Goal: Task Accomplishment & Management: Manage account settings

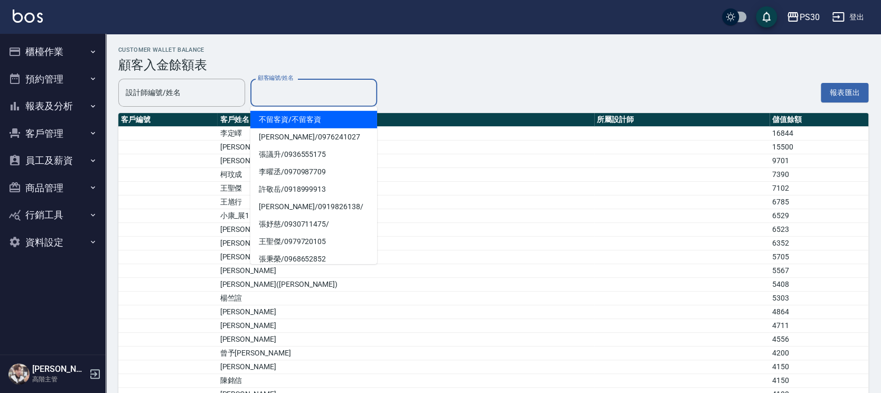
click at [291, 90] on input "顧客編號/姓名" at bounding box center [313, 92] width 117 height 18
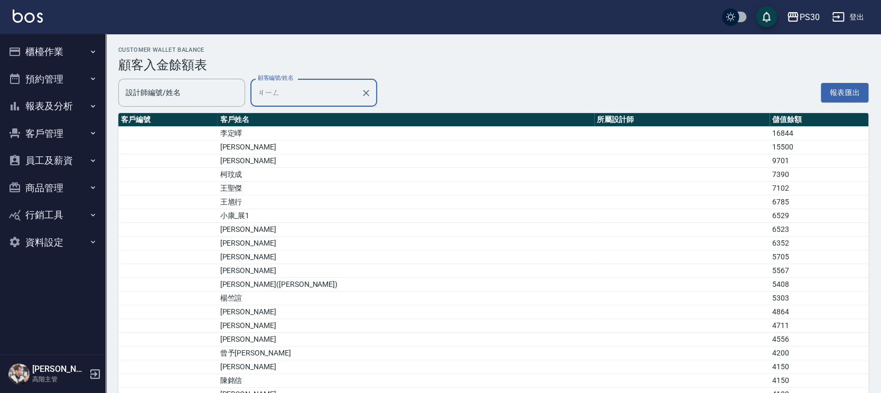
type input "警"
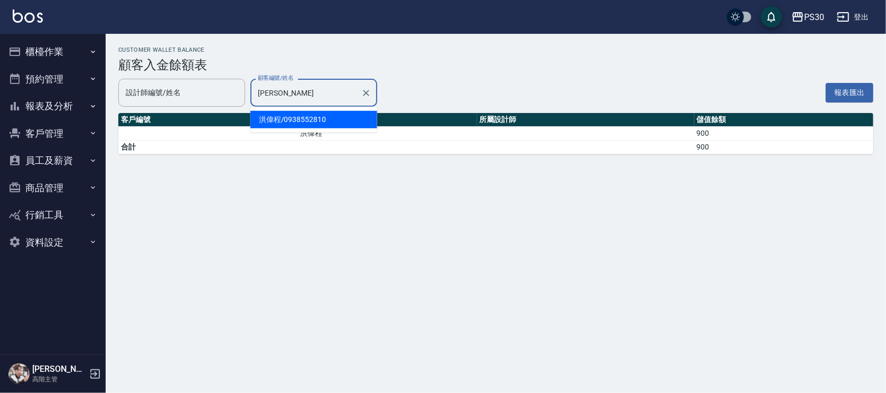
type input "洪"
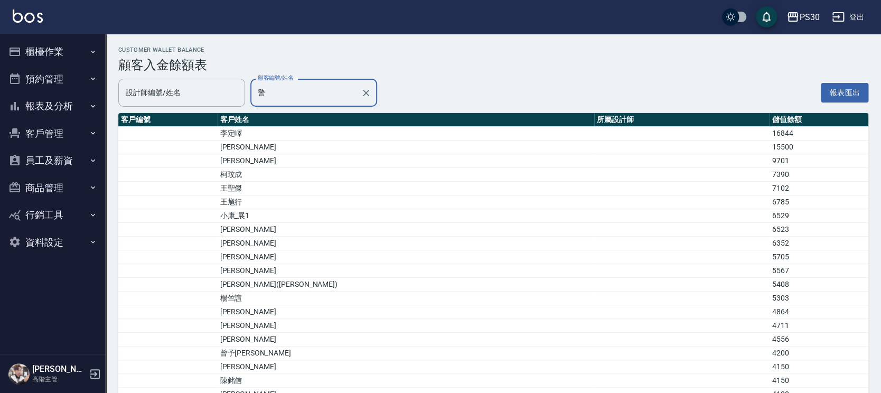
type input "景"
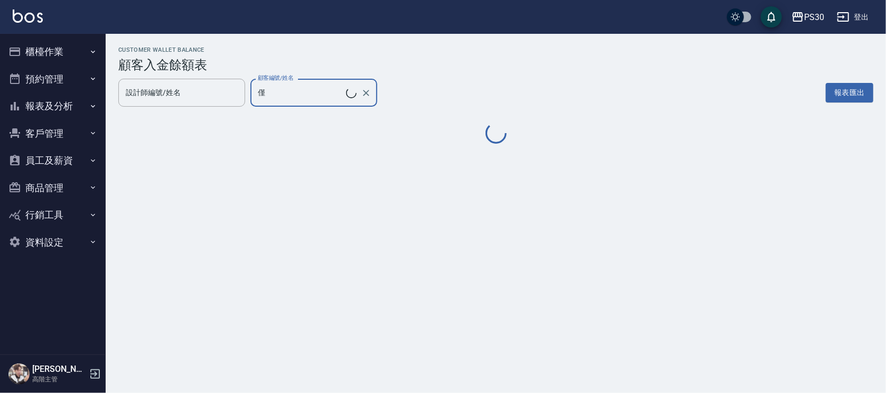
type input "[PERSON_NAME]/0918005348"
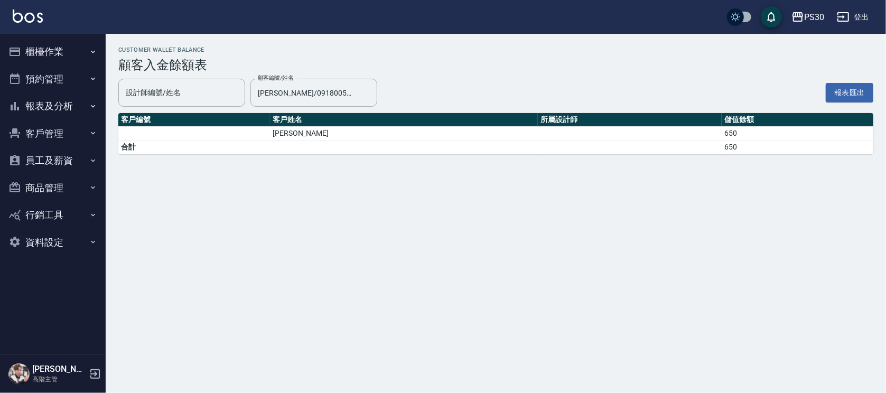
click at [423, 74] on div "Customer Wallet Balance 顧客入金餘額表 設計師編號/姓名 設計師編號/姓名 顧客編號/姓名 洪錦怡/0918005348 顧客編號/姓…" at bounding box center [496, 100] width 780 height 133
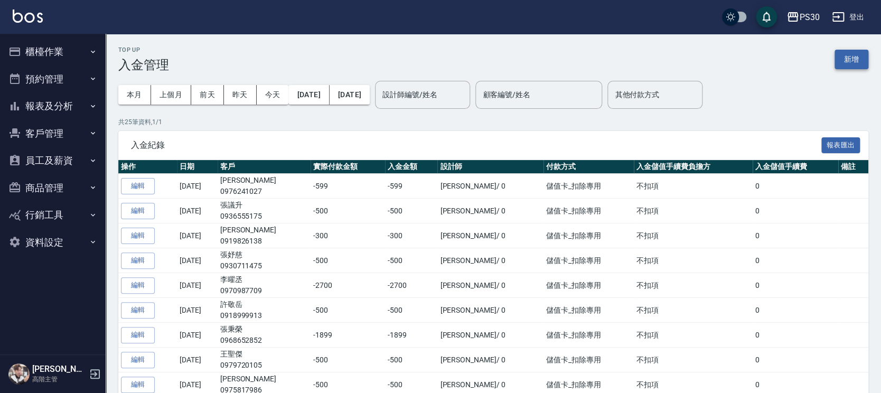
click at [839, 60] on button "新增" at bounding box center [852, 60] width 34 height 20
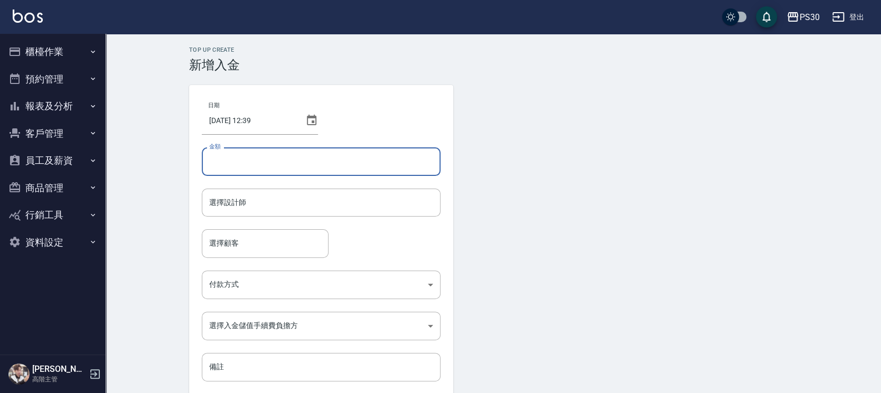
click at [264, 154] on input "金額" at bounding box center [321, 161] width 239 height 29
type input "2000"
click at [337, 225] on form "選擇設計師 選擇設計師" at bounding box center [321, 209] width 239 height 41
click at [336, 218] on form "選擇設計師 選擇設計師" at bounding box center [321, 209] width 239 height 41
click at [348, 213] on div "選擇設計師" at bounding box center [321, 203] width 239 height 28
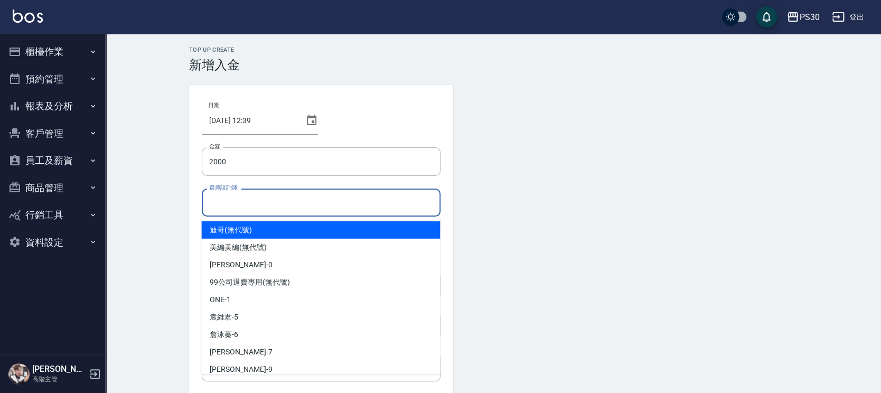
click at [348, 213] on div "選擇設計師" at bounding box center [321, 203] width 239 height 28
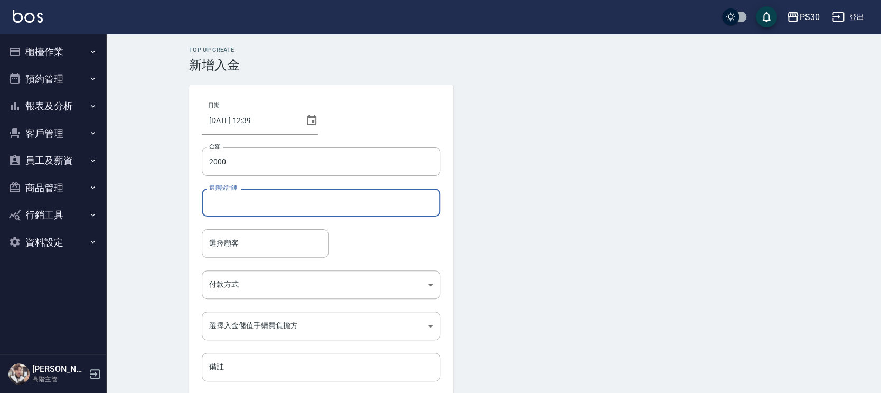
click at [333, 214] on div "選擇設計師" at bounding box center [321, 203] width 239 height 28
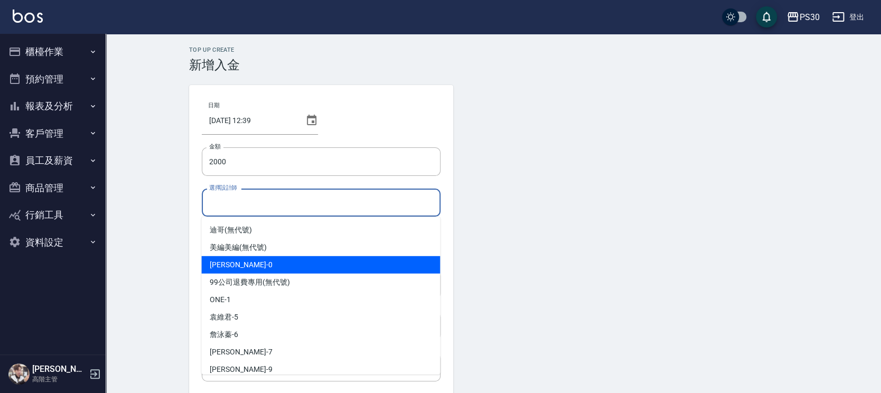
click at [287, 267] on div "[PERSON_NAME] -0" at bounding box center [320, 264] width 239 height 17
type input "[PERSON_NAME]-0"
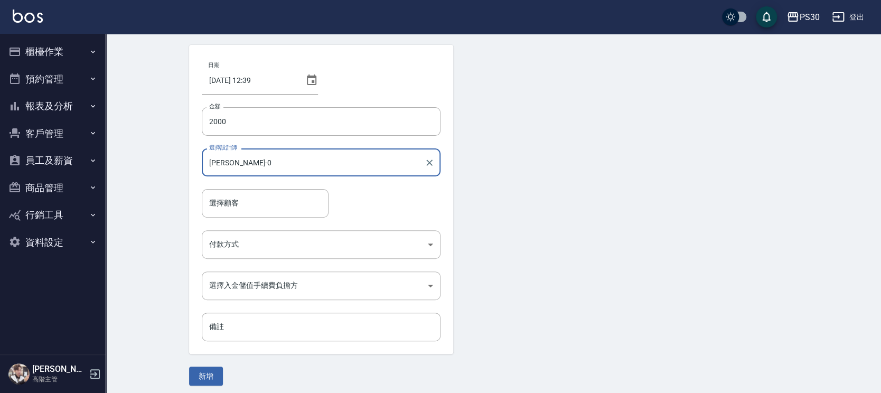
scroll to position [45, 0]
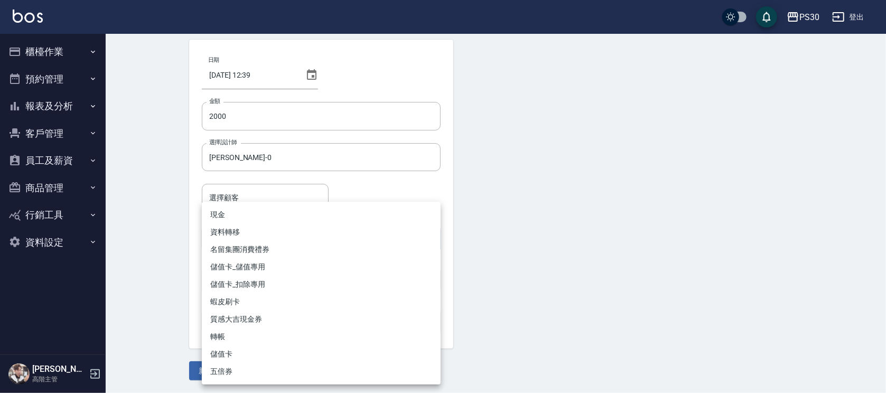
click at [293, 251] on body "PS30 登出 櫃檯作業 打帳單 帳單列表 掛單列表 座位開單 營業儀表板 現金收支登錄 高階收支登錄 材料自購登錄 每日結帳 排班表 現場電腦打卡 掃碼打卡…" at bounding box center [443, 174] width 886 height 438
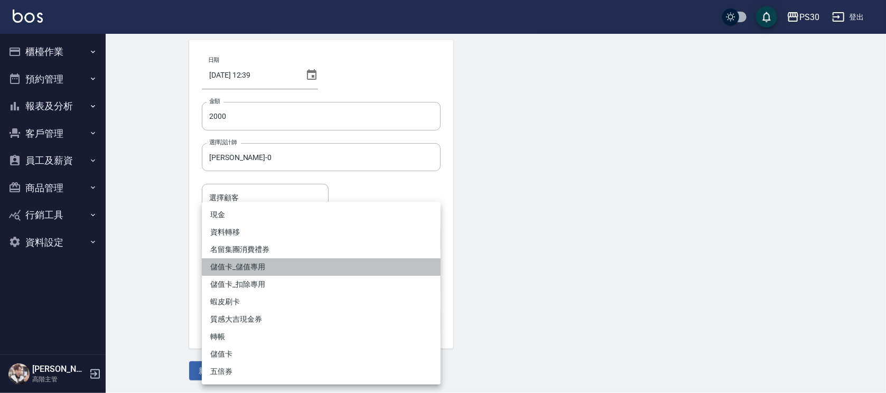
click at [275, 271] on li "儲值卡_儲值專用" at bounding box center [321, 266] width 239 height 17
type input "儲值卡_儲值專用"
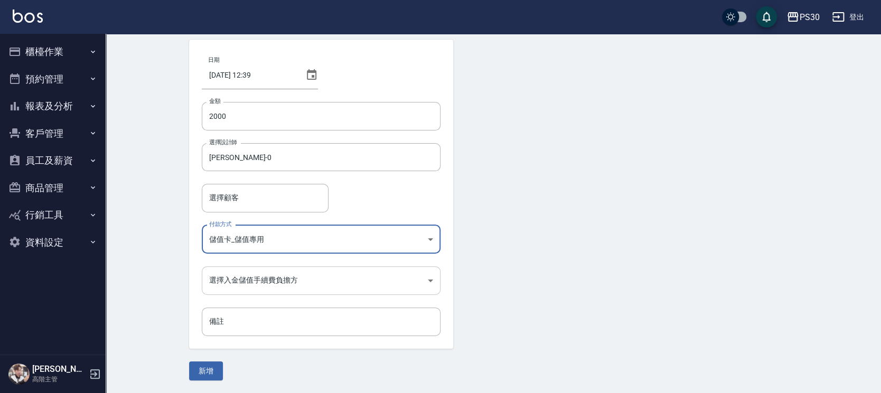
click at [248, 276] on body "PS30 登出 櫃檯作業 打帳單 帳單列表 掛單列表 座位開單 營業儀表板 現金收支登錄 高階收支登錄 材料自購登錄 每日結帳 排班表 現場電腦打卡 掃碼打卡…" at bounding box center [440, 174] width 881 height 438
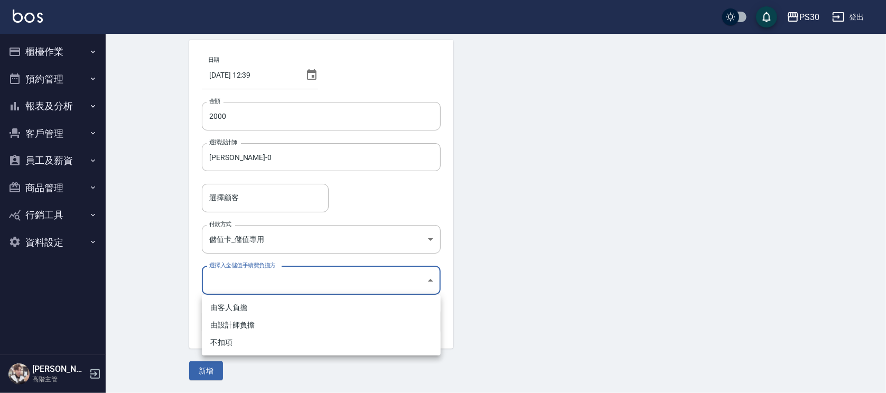
click at [238, 344] on li "不扣項" at bounding box center [321, 342] width 239 height 17
type input "WITHOUTHANDLINGFEE"
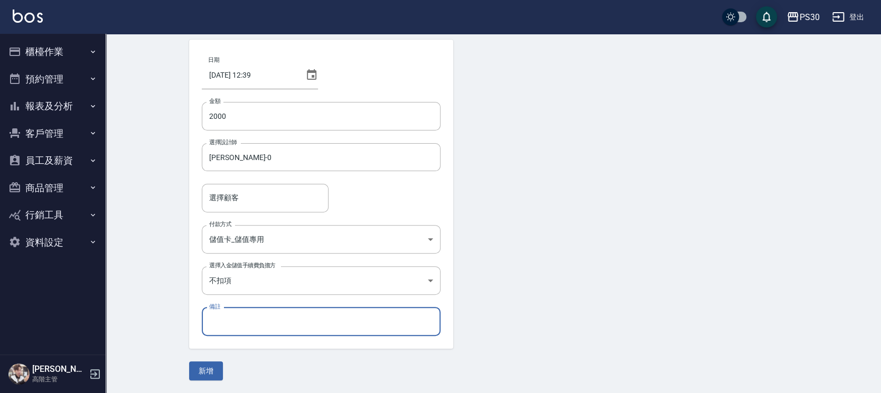
click at [240, 317] on input "備註" at bounding box center [321, 321] width 239 height 29
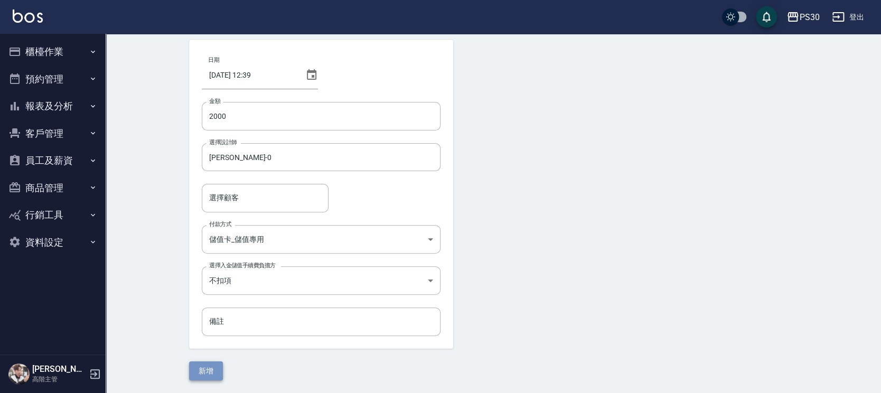
click at [200, 374] on button "新增" at bounding box center [206, 371] width 34 height 20
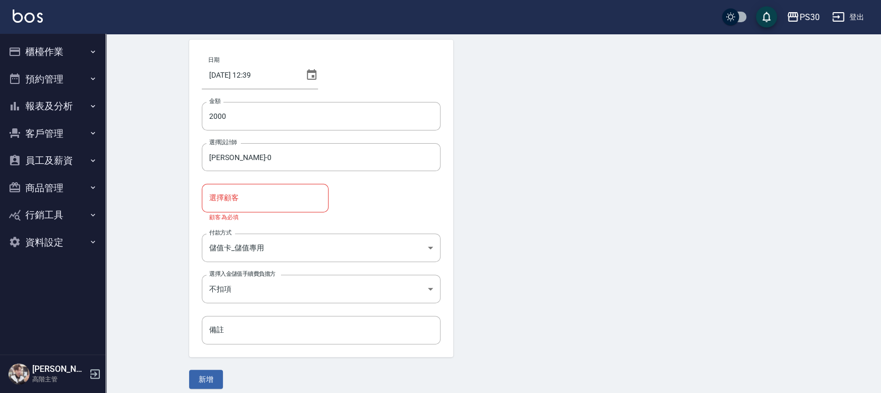
click at [289, 207] on div "選擇顧客" at bounding box center [265, 198] width 127 height 28
type input "廖"
click at [189, 370] on button "新增" at bounding box center [206, 380] width 34 height 20
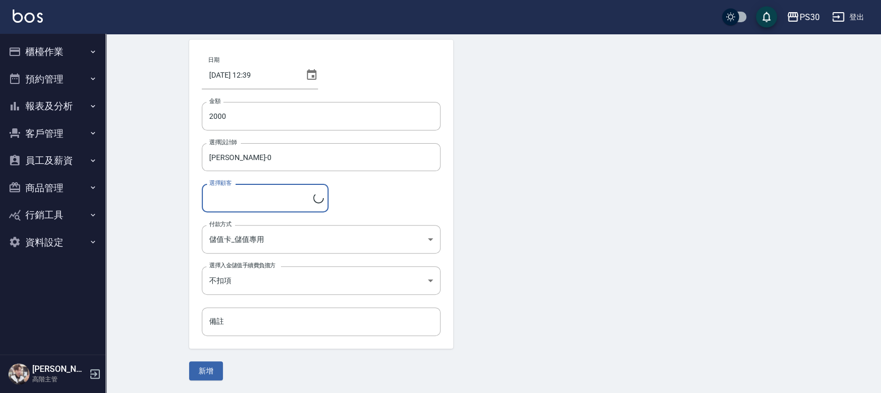
type input "[PERSON_NAME]/0980350272"
click at [321, 192] on button "Clear" at bounding box center [317, 198] width 15 height 15
click at [274, 201] on input "不留客資/不留客資" at bounding box center [257, 198] width 101 height 18
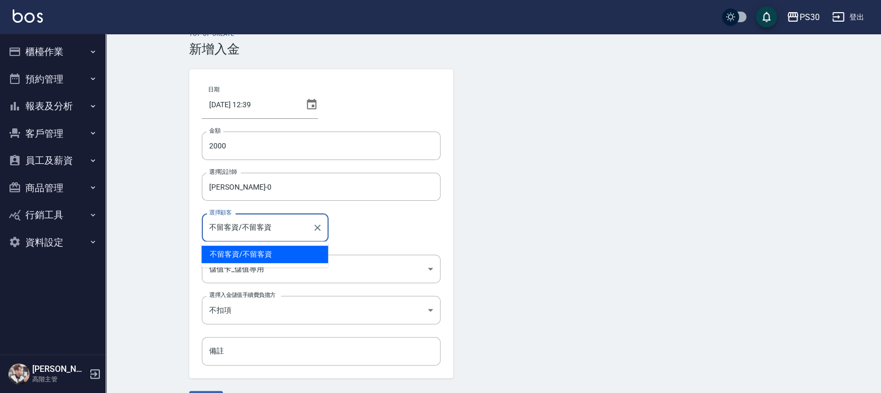
scroll to position [0, 0]
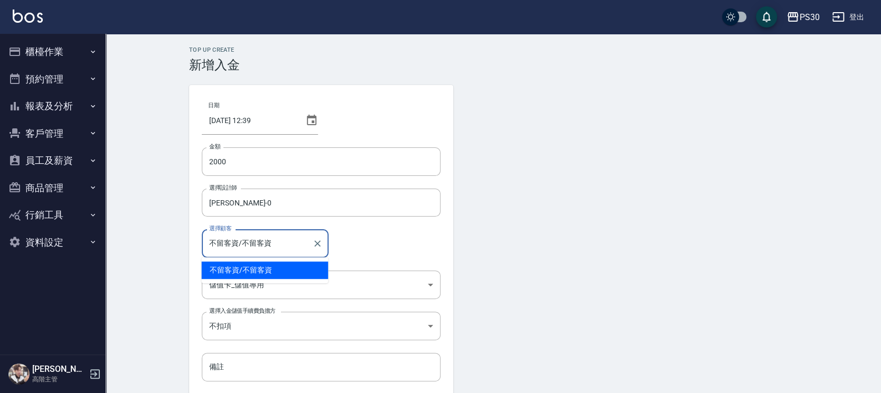
click at [262, 235] on input "不留客資/不留客資" at bounding box center [257, 243] width 101 height 18
type input "不留客資/不留客資"
click at [315, 242] on icon "Clear" at bounding box center [317, 243] width 11 height 11
click at [241, 265] on span "[PERSON_NAME]/ 0918005348" at bounding box center [264, 269] width 127 height 17
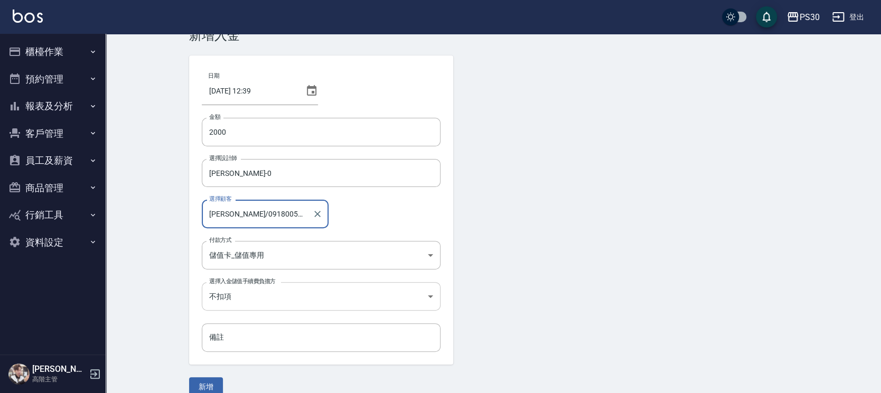
scroll to position [45, 0]
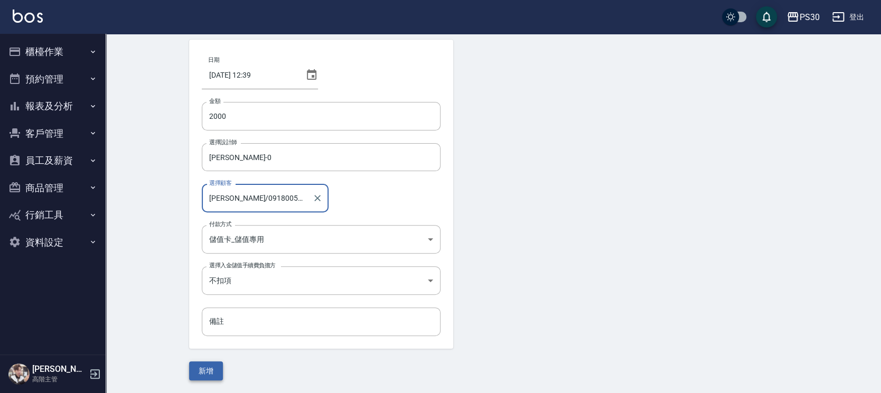
type input "[PERSON_NAME]/0918005348"
click at [213, 365] on button "新增" at bounding box center [206, 371] width 34 height 20
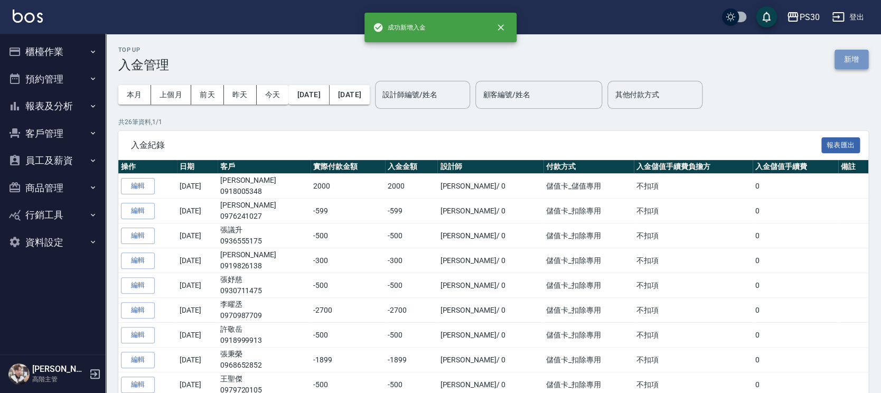
click at [842, 66] on button "新增" at bounding box center [852, 60] width 34 height 20
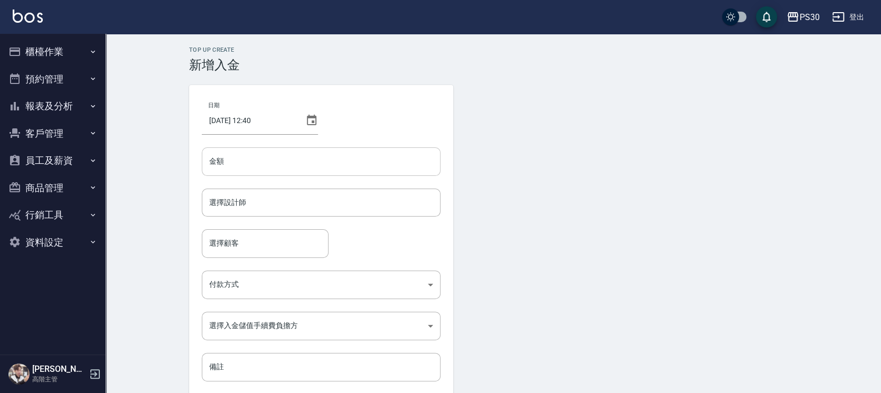
click at [270, 163] on input "金額" at bounding box center [321, 161] width 239 height 29
type input "-900"
click at [269, 203] on input "選擇設計師" at bounding box center [321, 202] width 229 height 18
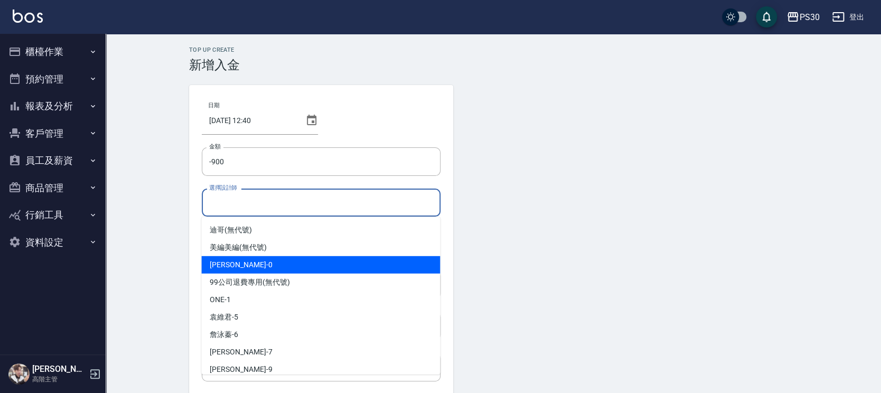
click at [266, 268] on div "[PERSON_NAME] -0" at bounding box center [320, 264] width 239 height 17
type input "[PERSON_NAME]-0"
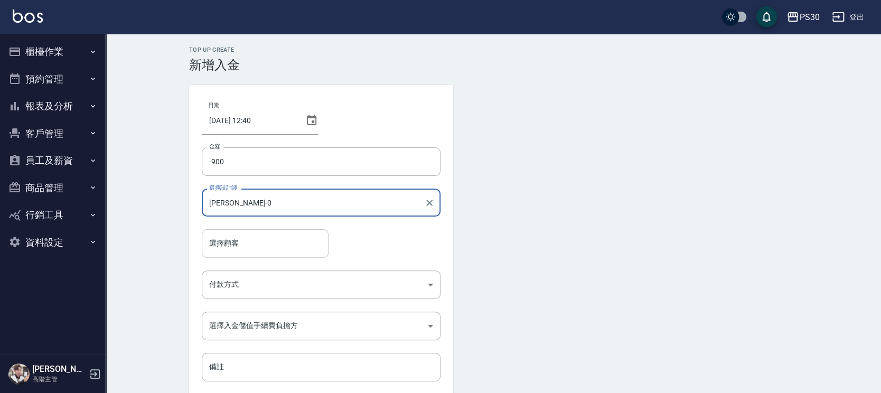
click at [266, 245] on input "選擇顧客" at bounding box center [265, 243] width 117 height 18
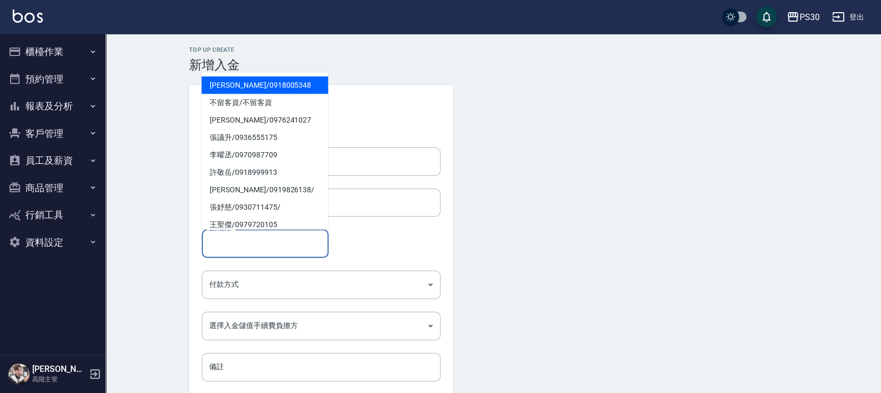
click at [245, 90] on span "[PERSON_NAME]/ 0918005348" at bounding box center [264, 85] width 127 height 17
type input "[PERSON_NAME]/0918005348"
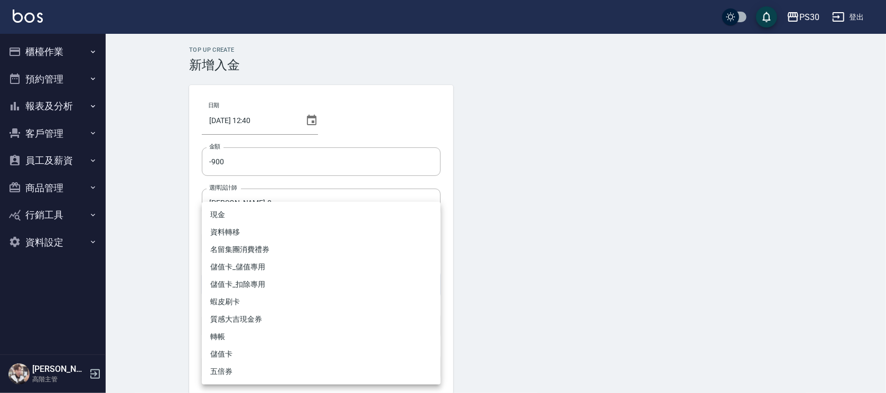
click at [262, 277] on body "PS30 登出 櫃檯作業 打帳單 帳單列表 掛單列表 座位開單 營業儀表板 現金收支登錄 高階收支登錄 材料自購登錄 每日結帳 排班表 現場電腦打卡 掃碼打卡…" at bounding box center [443, 219] width 886 height 438
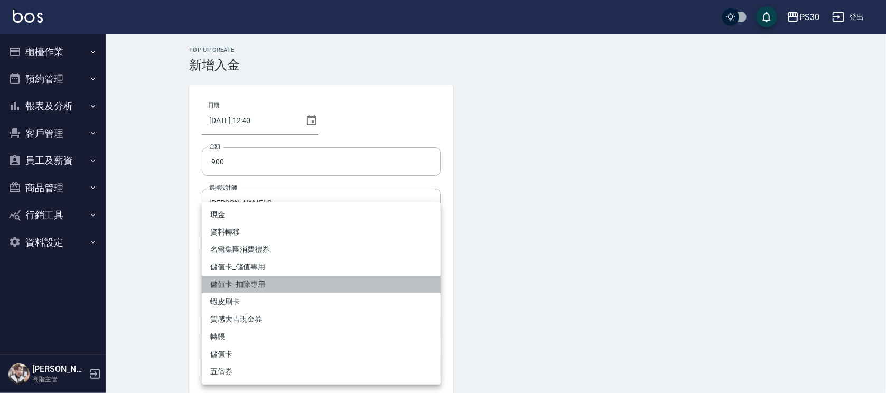
click at [260, 283] on li "儲值卡_扣除專用" at bounding box center [321, 284] width 239 height 17
type input "儲值卡_扣除專用"
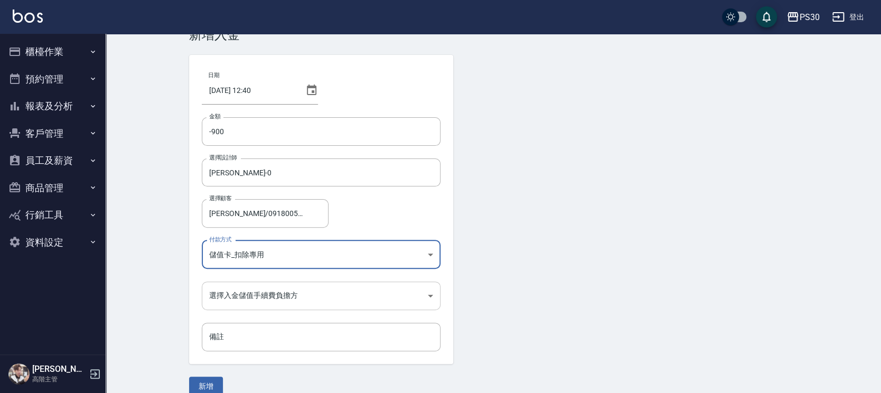
scroll to position [45, 0]
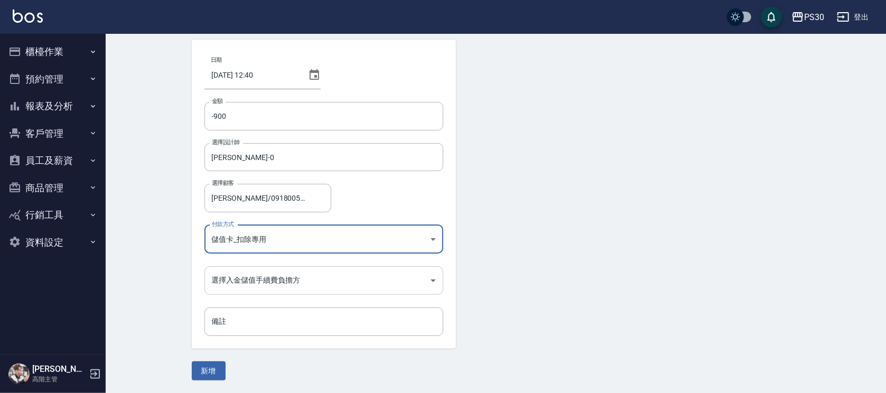
click at [250, 285] on body "PS30 登出 櫃檯作業 打帳單 帳單列表 掛單列表 座位開單 營業儀表板 現金收支登錄 高階收支登錄 材料自購登錄 每日結帳 排班表 現場電腦打卡 掃碼打卡…" at bounding box center [443, 174] width 886 height 438
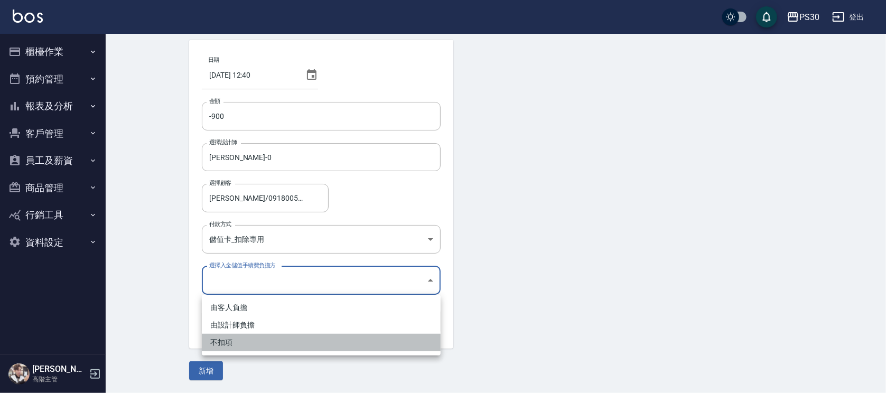
click at [241, 344] on li "不扣項" at bounding box center [321, 342] width 239 height 17
type input "WITHOUTHANDLINGFEE"
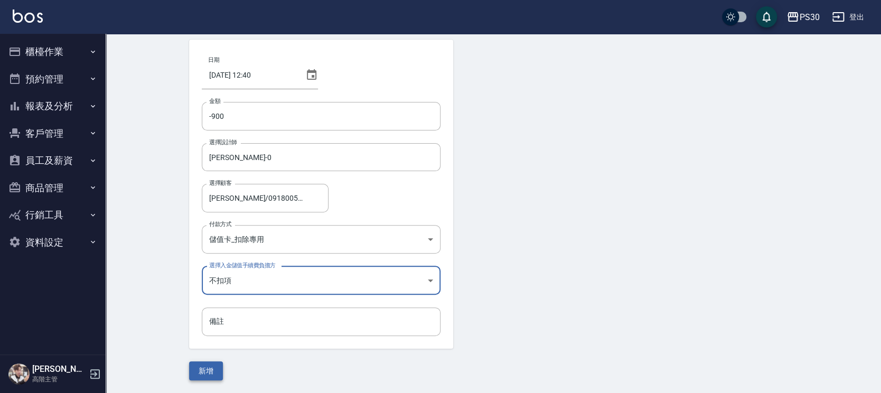
click at [212, 367] on button "新增" at bounding box center [206, 371] width 34 height 20
